Goal: Find specific page/section: Find specific page/section

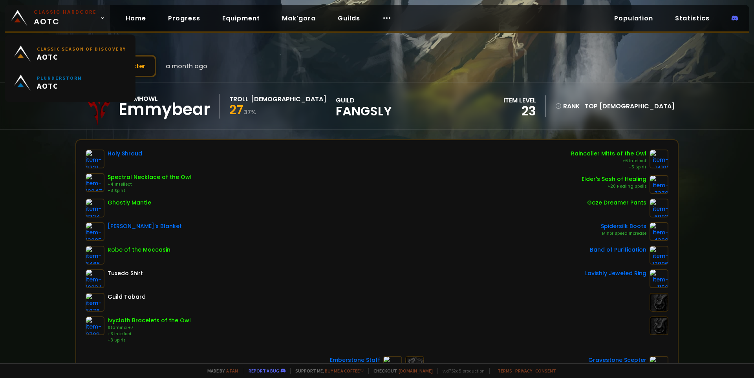
click at [64, 19] on span "Classic Hardcore AOTC" at bounding box center [65, 18] width 63 height 19
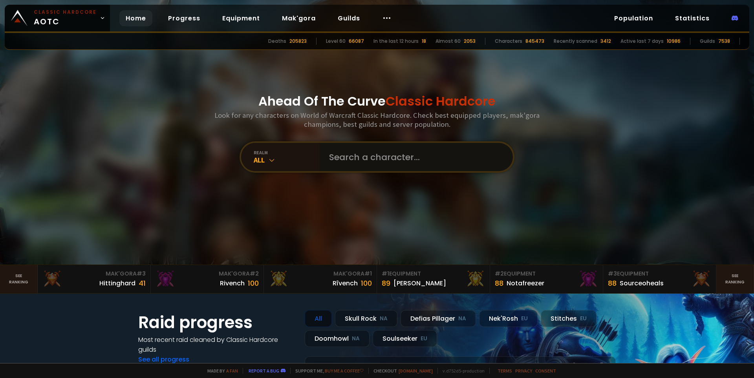
click at [372, 163] on input "text" at bounding box center [414, 157] width 179 height 28
type input "mija"
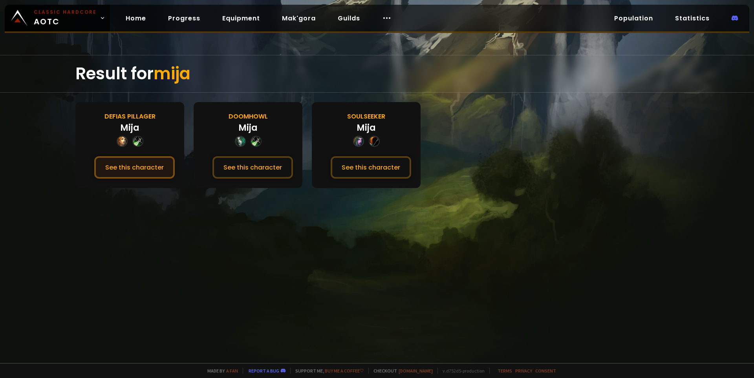
click at [157, 167] on button "See this character" at bounding box center [134, 167] width 81 height 22
click at [252, 169] on button "See this character" at bounding box center [253, 167] width 81 height 22
